Goal: Task Accomplishment & Management: Use online tool/utility

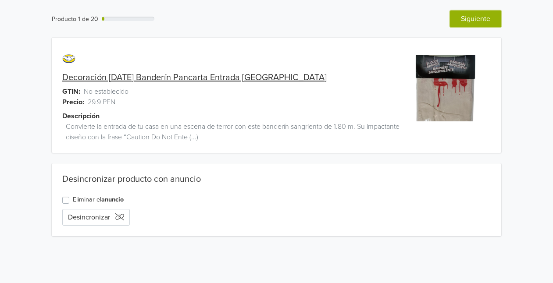
click at [488, 17] on button "Siguiente" at bounding box center [475, 19] width 51 height 17
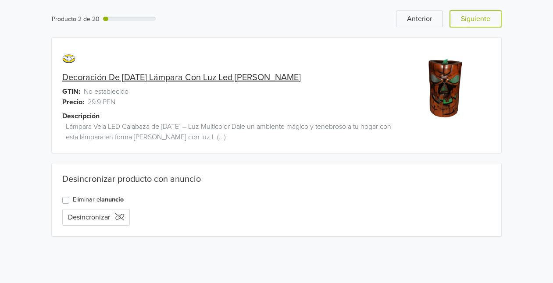
click at [488, 17] on button "Siguiente" at bounding box center [475, 19] width 51 height 17
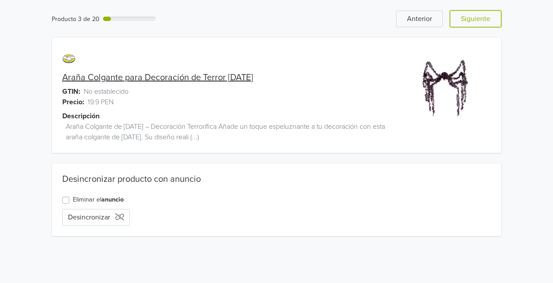
click at [488, 17] on button "Siguiente" at bounding box center [475, 19] width 51 height 17
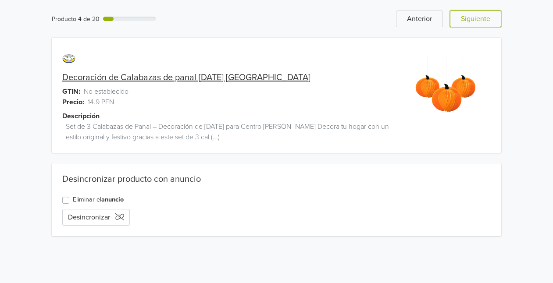
click at [488, 17] on button "Siguiente" at bounding box center [475, 19] width 51 height 17
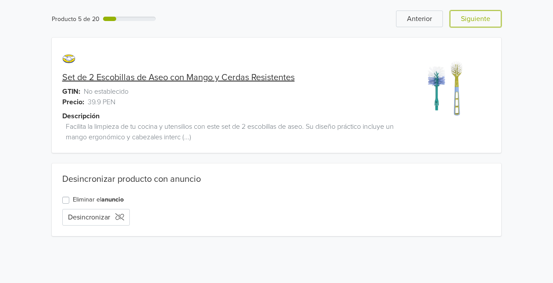
click at [488, 17] on button "Siguiente" at bounding box center [475, 19] width 51 height 17
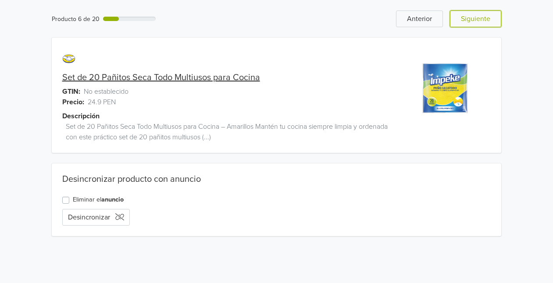
click at [488, 17] on button "Siguiente" at bounding box center [475, 19] width 51 height 17
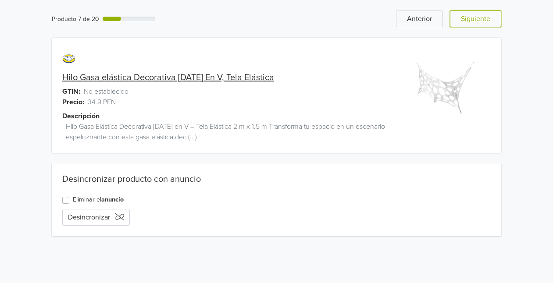
click at [488, 17] on button "Siguiente" at bounding box center [475, 19] width 51 height 17
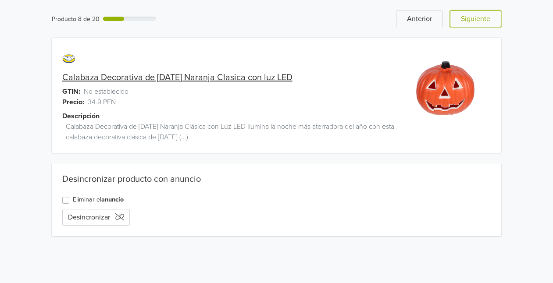
click at [488, 17] on button "Siguiente" at bounding box center [475, 19] width 51 height 17
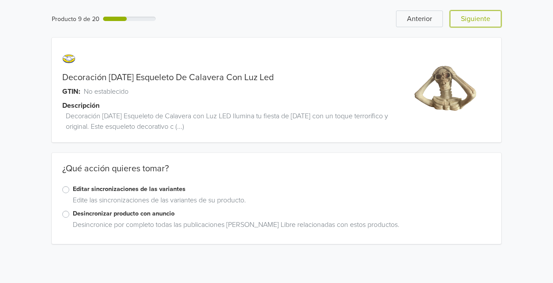
click at [488, 17] on button "Siguiente" at bounding box center [475, 19] width 51 height 17
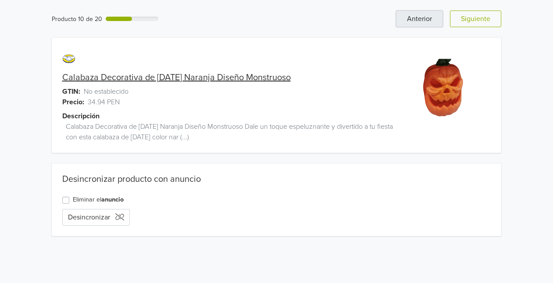
click at [422, 16] on button "Anterior" at bounding box center [419, 19] width 47 height 17
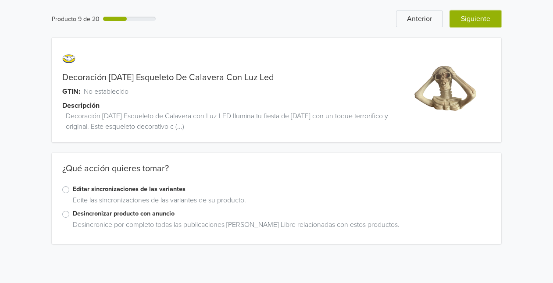
click at [481, 19] on button "Siguiente" at bounding box center [475, 19] width 51 height 17
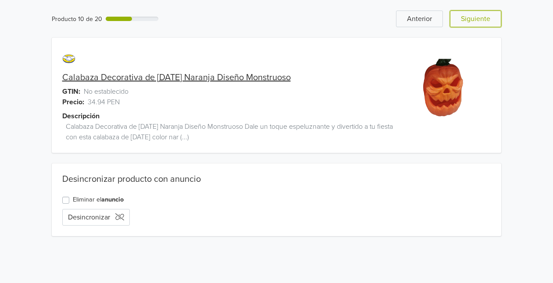
click at [481, 19] on button "Siguiente" at bounding box center [475, 19] width 51 height 17
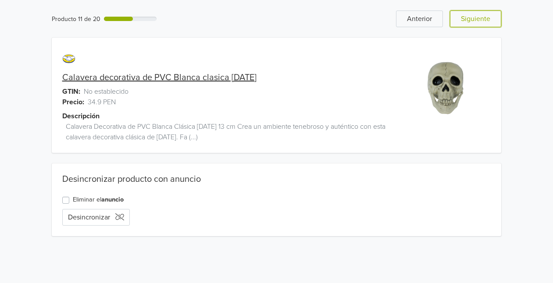
click at [481, 19] on button "Siguiente" at bounding box center [475, 19] width 51 height 17
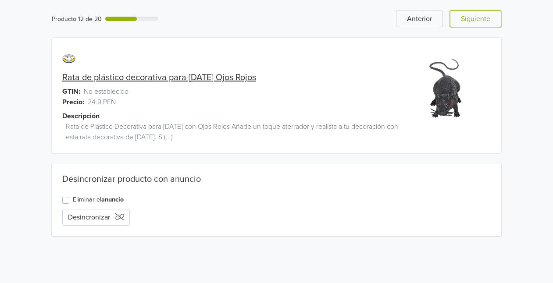
click at [481, 19] on button "Siguiente" at bounding box center [475, 19] width 51 height 17
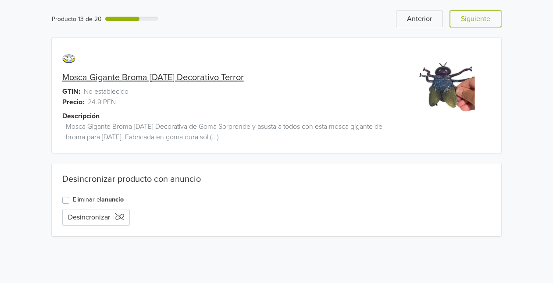
click at [481, 19] on button "Siguiente" at bounding box center [475, 19] width 51 height 17
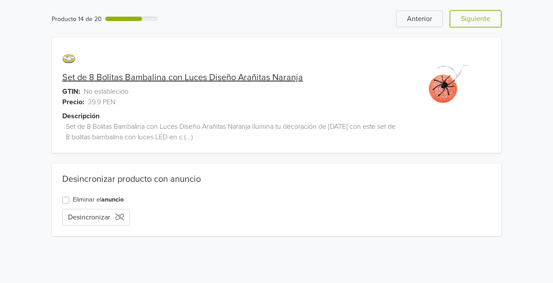
click at [481, 19] on button "Siguiente" at bounding box center [475, 19] width 51 height 17
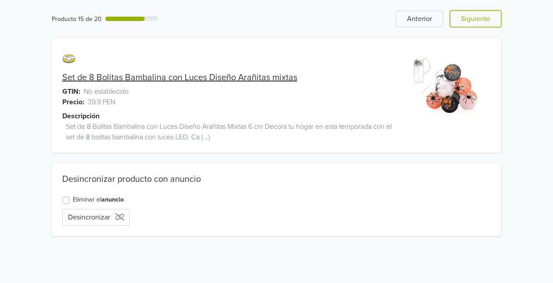
click at [481, 19] on button "Siguiente" at bounding box center [475, 19] width 51 height 17
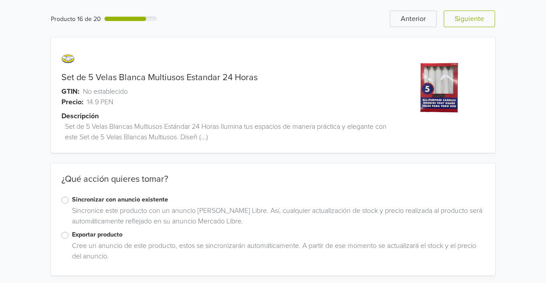
click at [72, 239] on label "Exportar producto" at bounding box center [278, 235] width 412 height 10
click at [0, 0] on input "Exportar producto" at bounding box center [0, 0] width 0 height 0
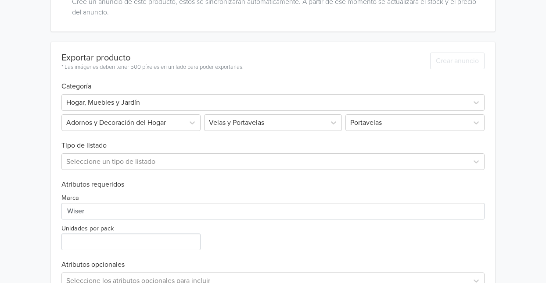
scroll to position [243, 0]
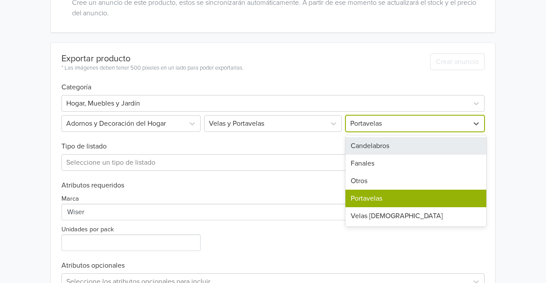
click at [389, 125] on div at bounding box center [407, 124] width 114 height 12
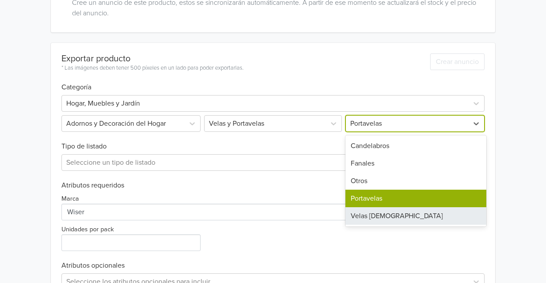
click at [370, 217] on div "Velas [DEMOGRAPHIC_DATA]" at bounding box center [415, 217] width 141 height 18
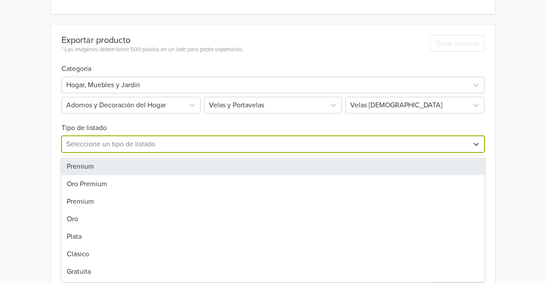
click at [165, 153] on div "7 results available. Use Up and Down to choose options, press Enter to select t…" at bounding box center [272, 144] width 423 height 17
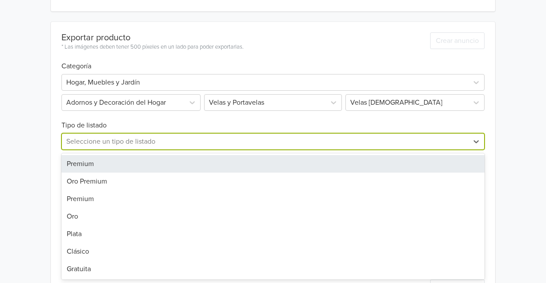
click at [117, 159] on div "Premium" at bounding box center [272, 164] width 423 height 18
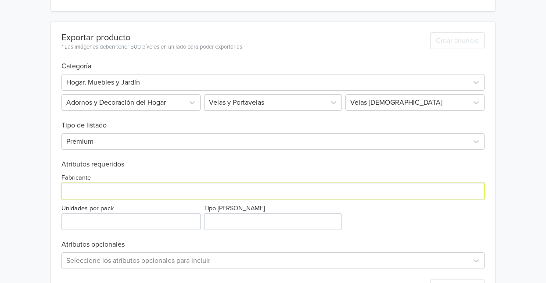
click at [111, 198] on input "Fabricante" at bounding box center [272, 191] width 423 height 17
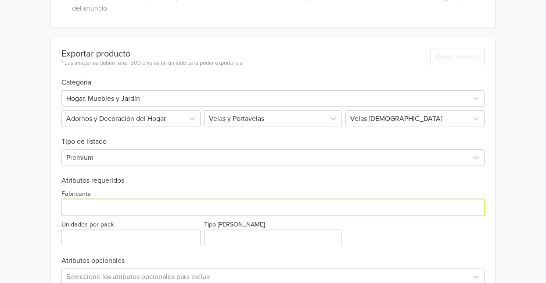
scroll to position [299, 0]
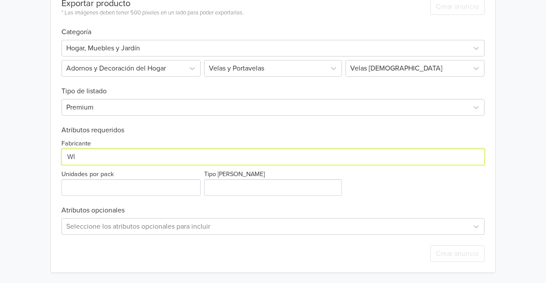
type input "Wiser"
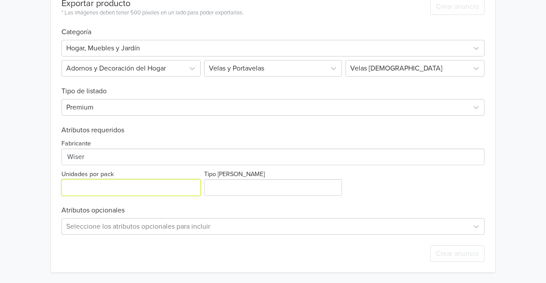
click at [124, 187] on input "Unidades por pack" at bounding box center [130, 187] width 139 height 17
type input "5"
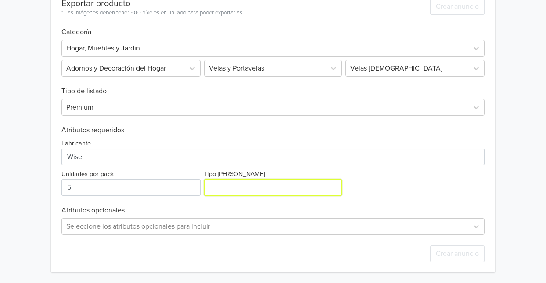
click at [234, 189] on input "Tipo [PERSON_NAME]" at bounding box center [272, 187] width 137 height 17
type input "b"
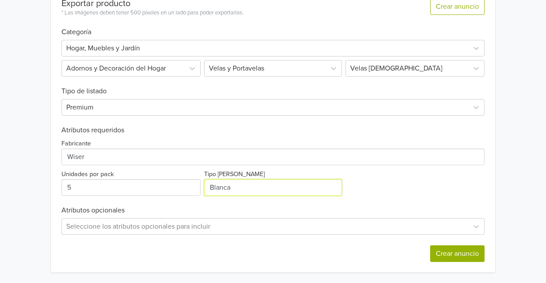
type input "Blanca"
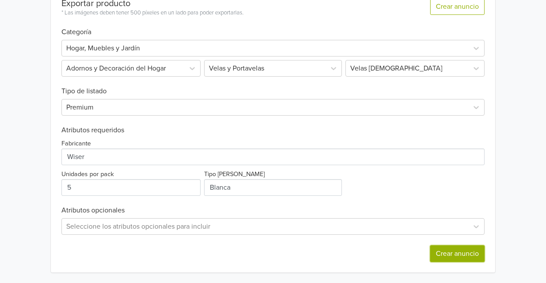
click at [439, 253] on button "Crear anuncio" at bounding box center [457, 254] width 54 height 17
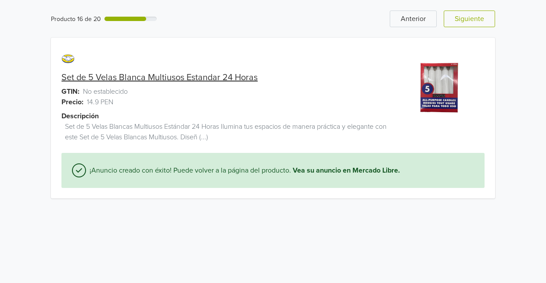
scroll to position [0, 0]
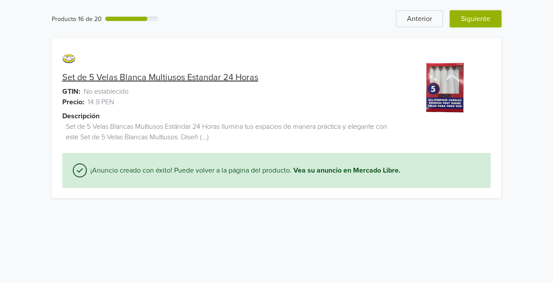
click at [470, 21] on button "Siguiente" at bounding box center [475, 19] width 51 height 17
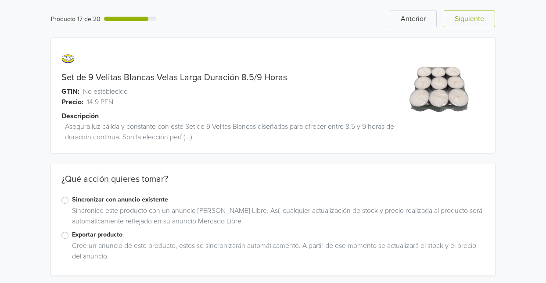
click at [72, 236] on label "Exportar producto" at bounding box center [278, 235] width 412 height 10
click at [0, 0] on input "Exportar producto" at bounding box center [0, 0] width 0 height 0
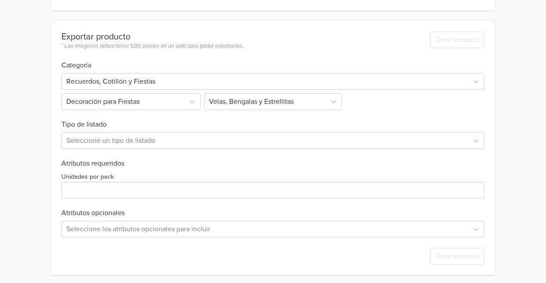
scroll to position [268, 0]
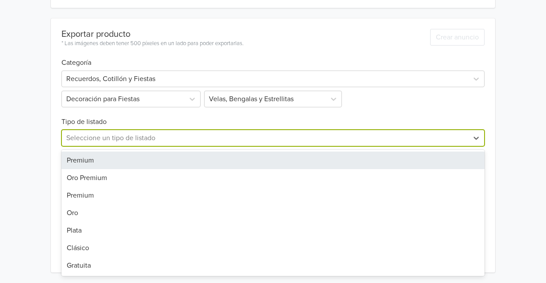
click at [227, 143] on div at bounding box center [264, 138] width 397 height 12
click at [134, 158] on div "Premium" at bounding box center [272, 161] width 423 height 18
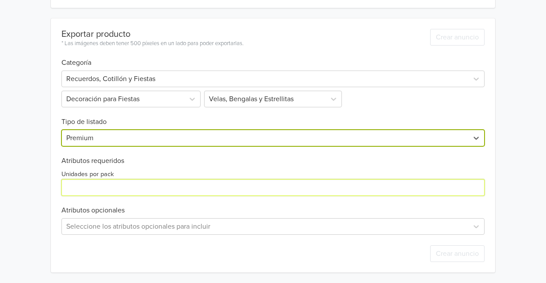
click at [137, 193] on input "Unidades por pack" at bounding box center [272, 187] width 423 height 17
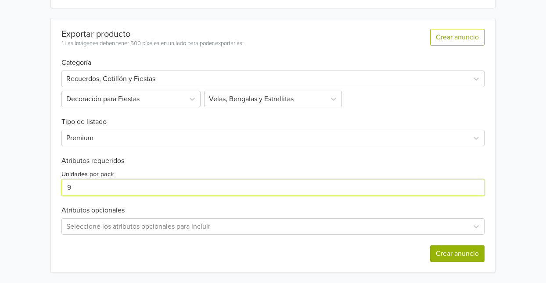
type input "9"
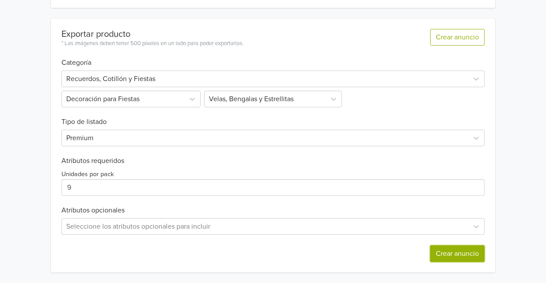
click at [464, 257] on button "Crear anuncio" at bounding box center [457, 254] width 54 height 17
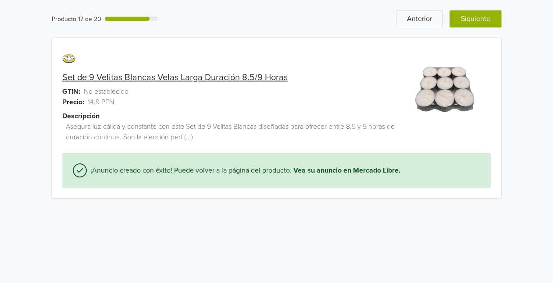
click at [480, 14] on button "Siguiente" at bounding box center [475, 19] width 51 height 17
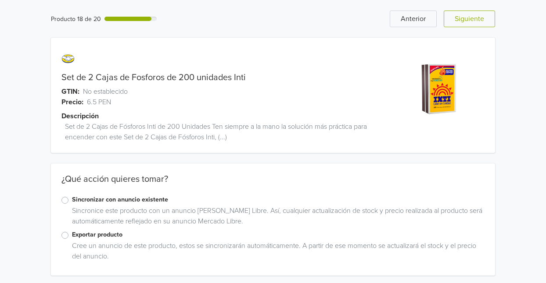
scroll to position [3, 0]
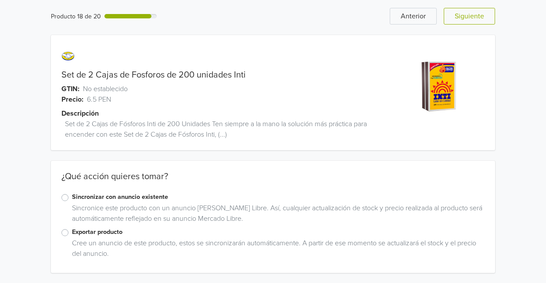
click at [72, 233] on label "Exportar producto" at bounding box center [278, 233] width 412 height 10
click at [0, 0] on input "Exportar producto" at bounding box center [0, 0] width 0 height 0
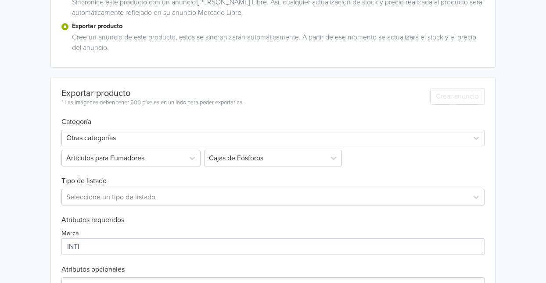
scroll to position [211, 0]
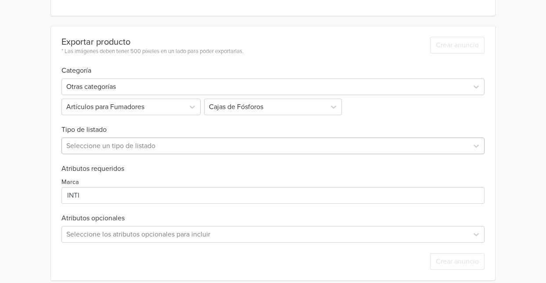
click at [152, 154] on div "Seleccione un tipo de listado" at bounding box center [272, 146] width 423 height 17
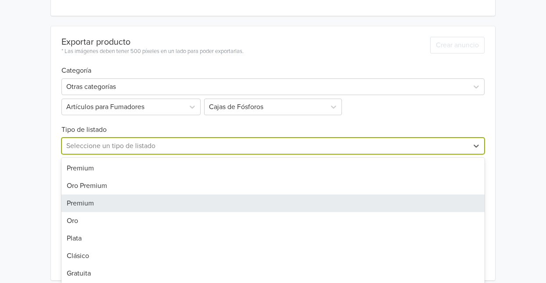
scroll to position [265, 0]
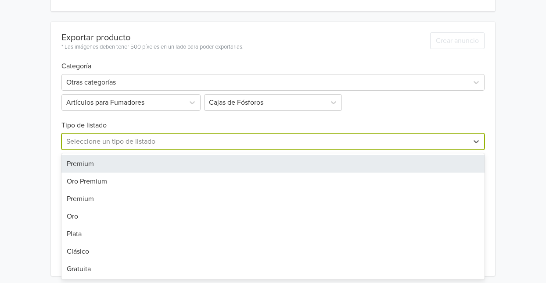
click at [95, 168] on div "Premium" at bounding box center [272, 164] width 423 height 18
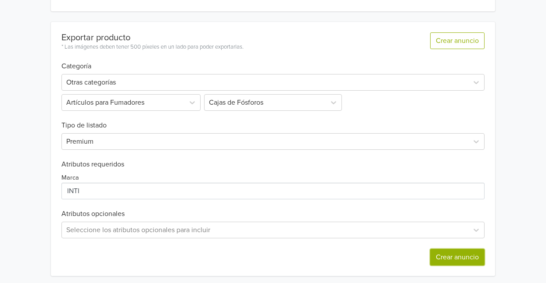
click at [461, 253] on button "Crear anuncio" at bounding box center [457, 257] width 54 height 17
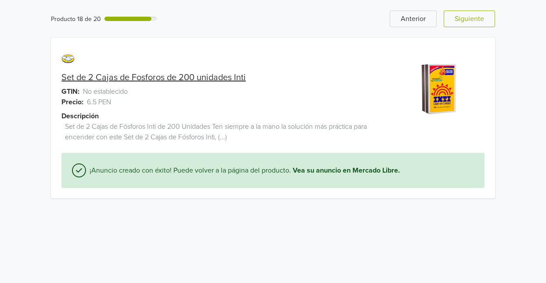
scroll to position [0, 0]
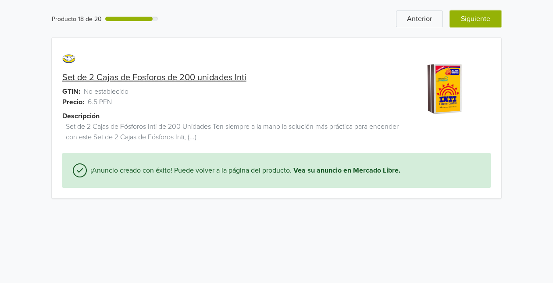
click at [497, 15] on button "Siguiente" at bounding box center [475, 19] width 51 height 17
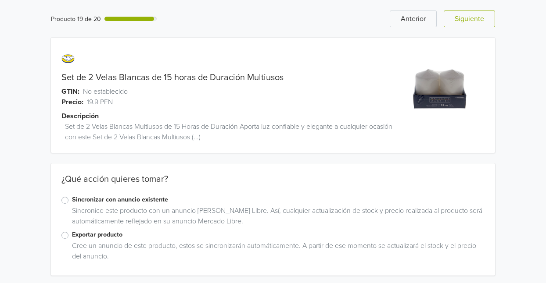
click at [72, 237] on label "Exportar producto" at bounding box center [278, 235] width 412 height 10
click at [0, 0] on input "Exportar producto" at bounding box center [0, 0] width 0 height 0
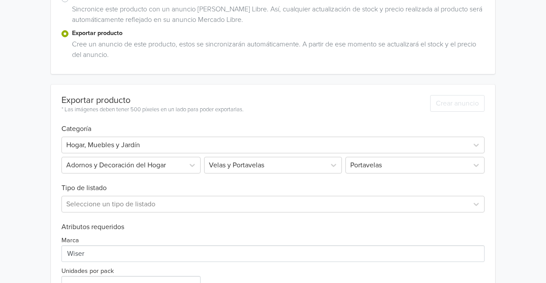
scroll to position [200, 0]
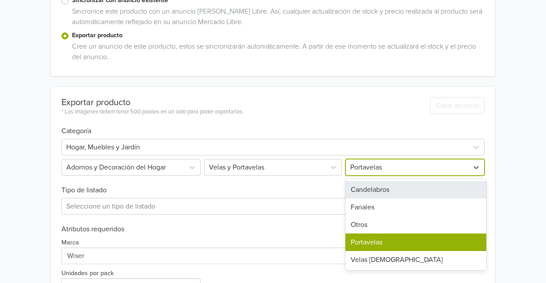
click at [371, 172] on div at bounding box center [407, 167] width 114 height 12
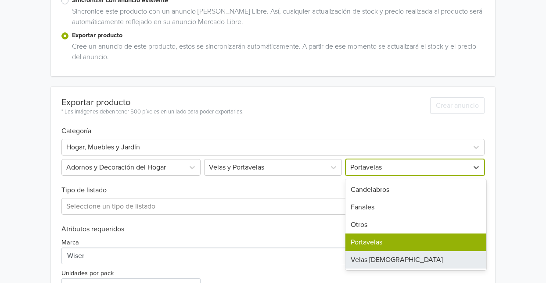
click at [353, 259] on div "Velas [DEMOGRAPHIC_DATA]" at bounding box center [415, 260] width 141 height 18
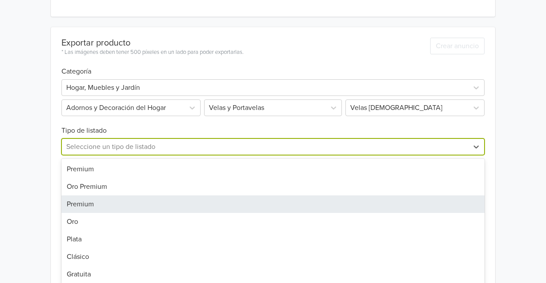
scroll to position [265, 0]
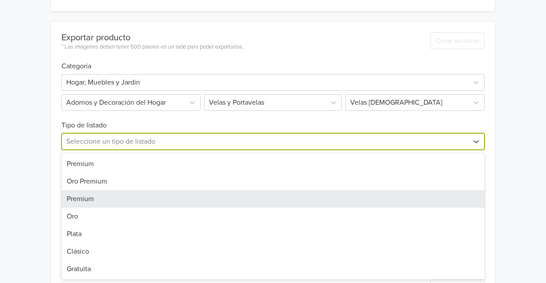
click at [158, 150] on div "7 results available. Use Up and Down to choose options, press Enter to select t…" at bounding box center [272, 141] width 423 height 17
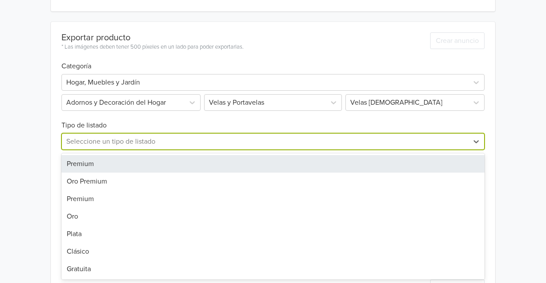
click at [86, 162] on div "Premium" at bounding box center [272, 164] width 423 height 18
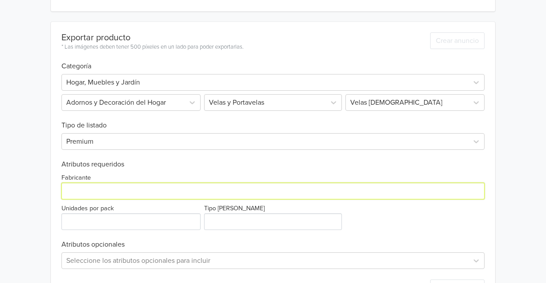
click at [120, 192] on input "Fabricante" at bounding box center [272, 191] width 423 height 17
type input "Wiser"
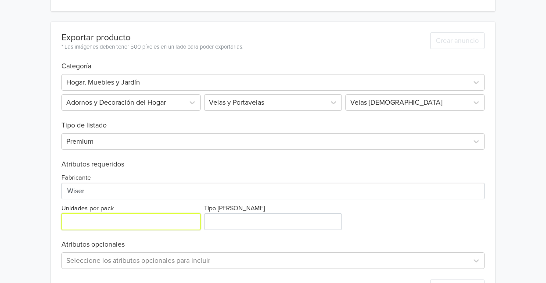
click at [102, 219] on input "Unidades por pack" at bounding box center [130, 222] width 139 height 17
type input "2"
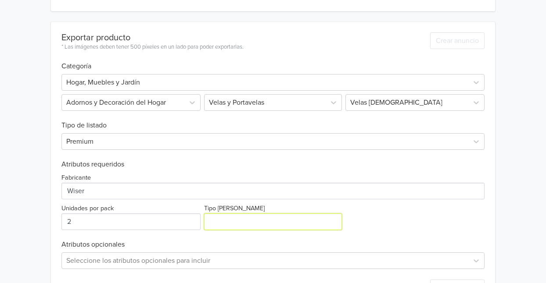
click at [238, 229] on input "Tipo [PERSON_NAME]" at bounding box center [272, 222] width 137 height 17
type input "Blanca"
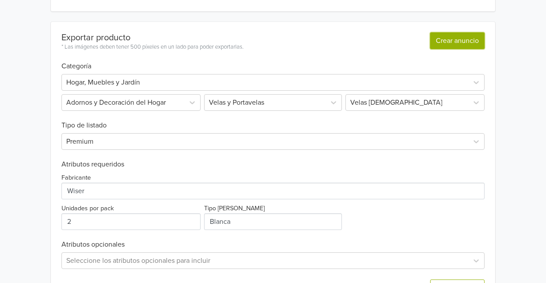
click at [459, 36] on button "Crear anuncio" at bounding box center [457, 40] width 54 height 17
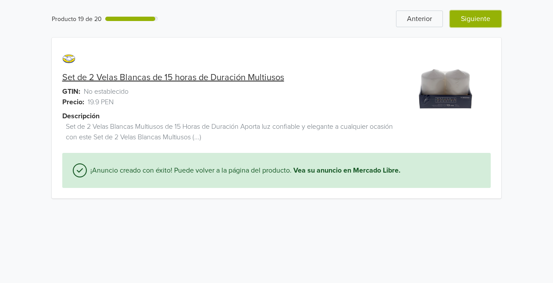
click at [492, 19] on button "Siguiente" at bounding box center [475, 19] width 51 height 17
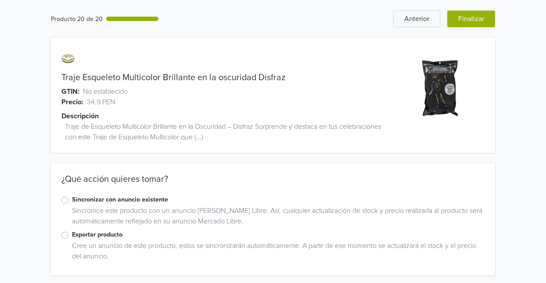
click at [72, 235] on label "Exportar producto" at bounding box center [278, 235] width 412 height 10
click at [0, 0] on input "Exportar producto" at bounding box center [0, 0] width 0 height 0
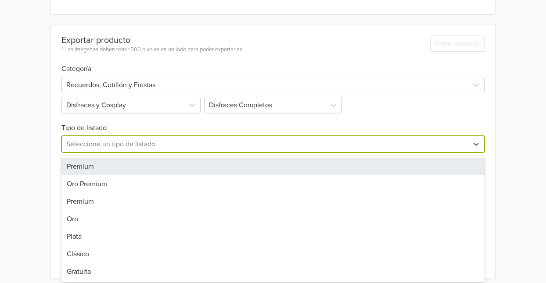
scroll to position [265, 0]
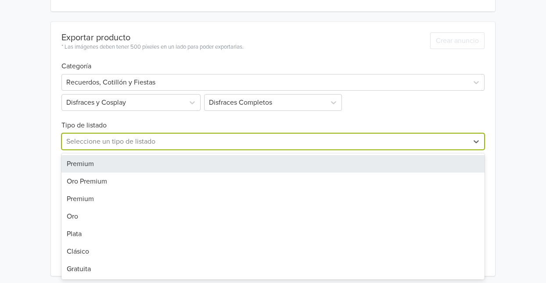
click at [240, 150] on div "7 results available. Use Up and Down to choose options, press Enter to select t…" at bounding box center [272, 141] width 423 height 17
click at [105, 168] on div "Premium" at bounding box center [272, 164] width 423 height 18
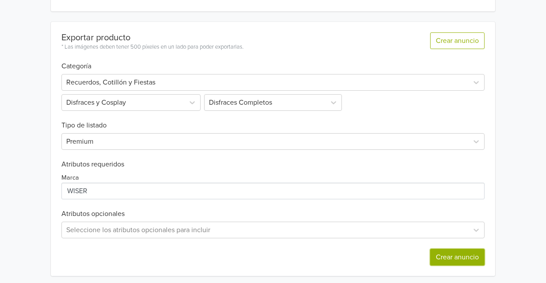
click at [452, 262] on button "Crear anuncio" at bounding box center [457, 257] width 54 height 17
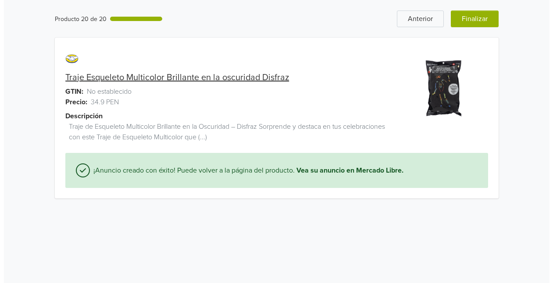
scroll to position [0, 0]
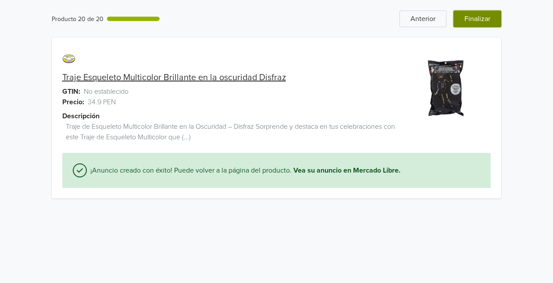
click at [492, 20] on button "Finalizar" at bounding box center [478, 19] width 48 height 17
